Goal: Check status

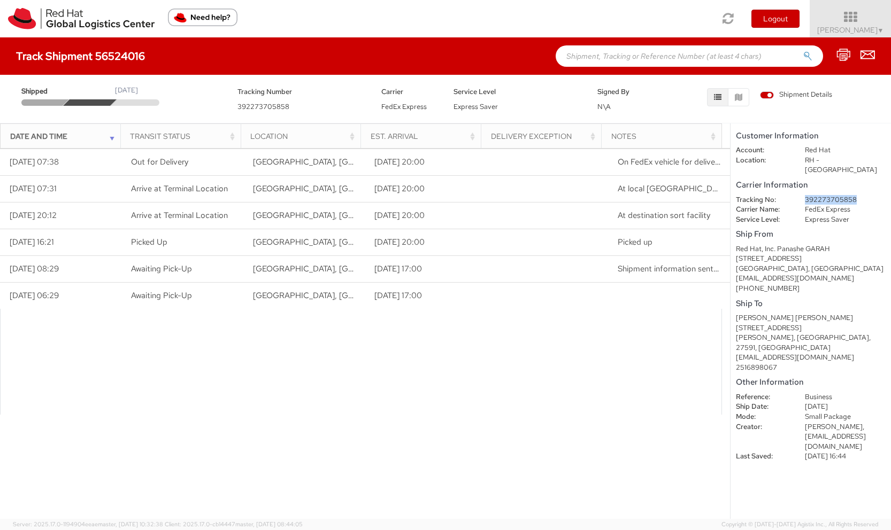
drag, startPoint x: 854, startPoint y: 190, endPoint x: 805, endPoint y: 192, distance: 49.2
click at [805, 195] on dd "392273705858" at bounding box center [845, 200] width 97 height 10
copy dd "392273705858"
